Goal: Task Accomplishment & Management: Manage account settings

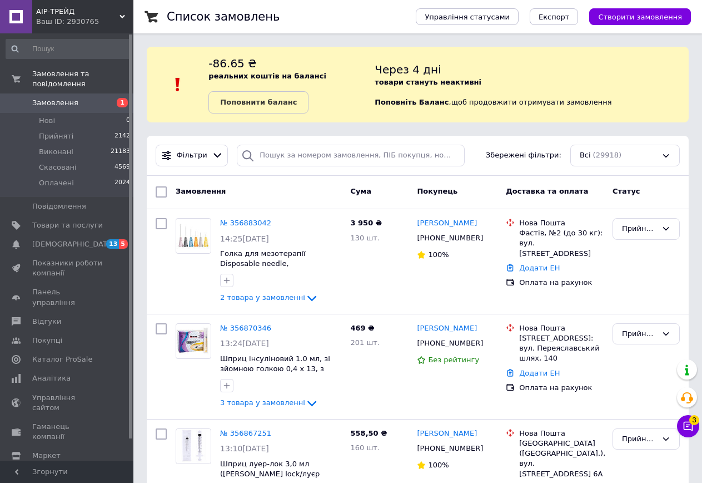
click at [69, 98] on span "Замовлення" at bounding box center [55, 103] width 46 height 10
click at [51, 98] on span "Замовлення" at bounding box center [55, 103] width 46 height 10
click at [65, 98] on span "Замовлення" at bounding box center [55, 103] width 46 height 10
